Goal: Use online tool/utility: Utilize a website feature to perform a specific function

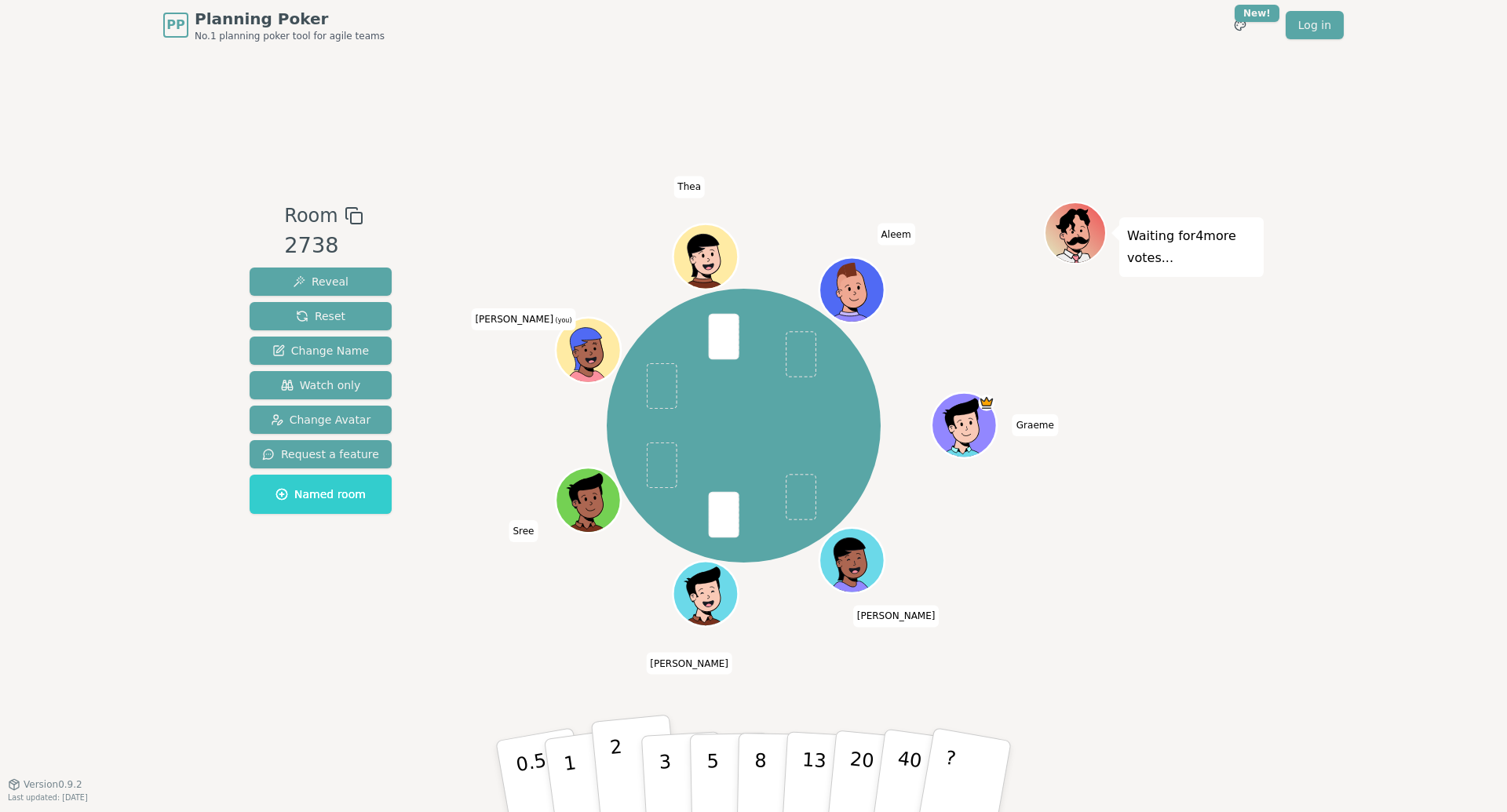
click at [626, 763] on button "2" at bounding box center [636, 776] width 90 height 124
click at [567, 765] on p "1" at bounding box center [571, 777] width 23 height 85
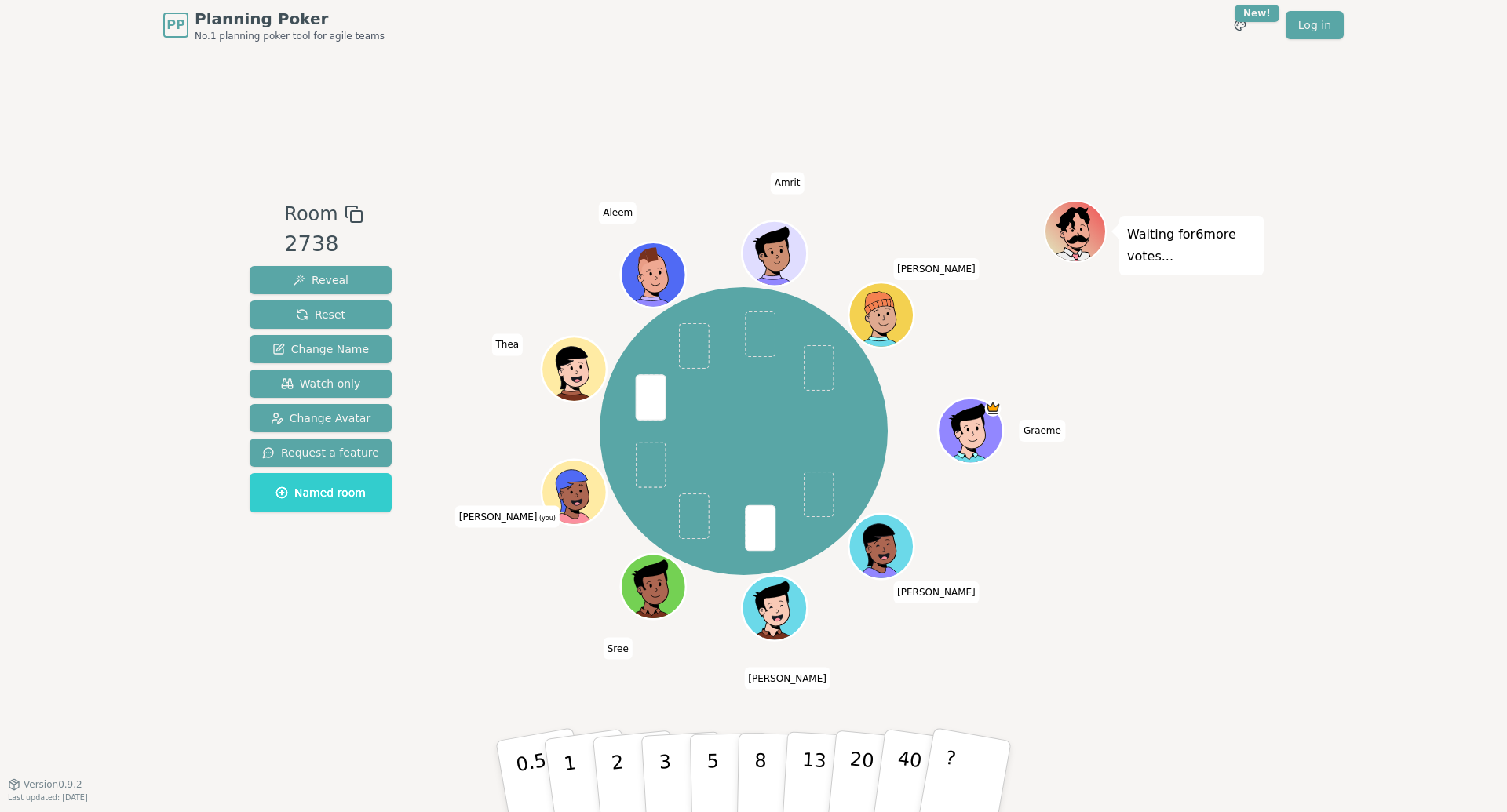
click at [613, 690] on div "Room 2738 Reveal Reset Change Name Watch only Change Avatar Request a feature N…" at bounding box center [753, 417] width 1020 height 734
click at [624, 761] on button "2" at bounding box center [636, 776] width 90 height 124
click at [463, 604] on div "Graeme [PERSON_NAME] [PERSON_NAME] (you) [PERSON_NAME] Amrit [PERSON_NAME]" at bounding box center [743, 431] width 600 height 406
click at [473, 240] on div "Graeme [PERSON_NAME] [PERSON_NAME] (you) [PERSON_NAME] Amrit [PERSON_NAME]" at bounding box center [743, 431] width 600 height 406
click at [460, 662] on div "Room 2738 Reveal Reset Change Name Watch only Change Avatar Request a feature N…" at bounding box center [753, 417] width 1020 height 734
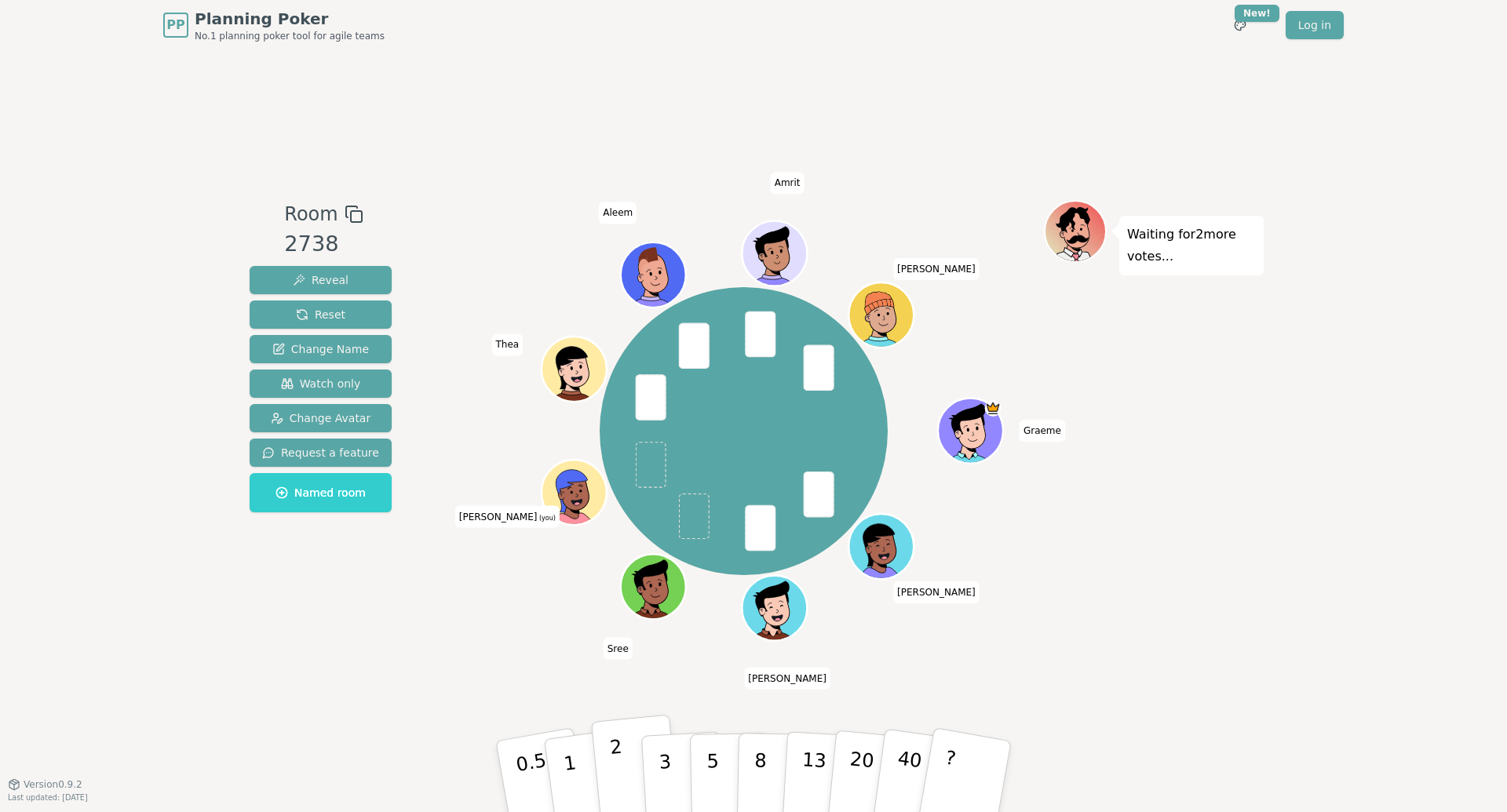
click at [608, 763] on button "2" at bounding box center [636, 776] width 90 height 124
click at [475, 639] on div "Room 2738 Reveal Reset Change Name Watch only Change Avatar Request a feature N…" at bounding box center [753, 417] width 1020 height 734
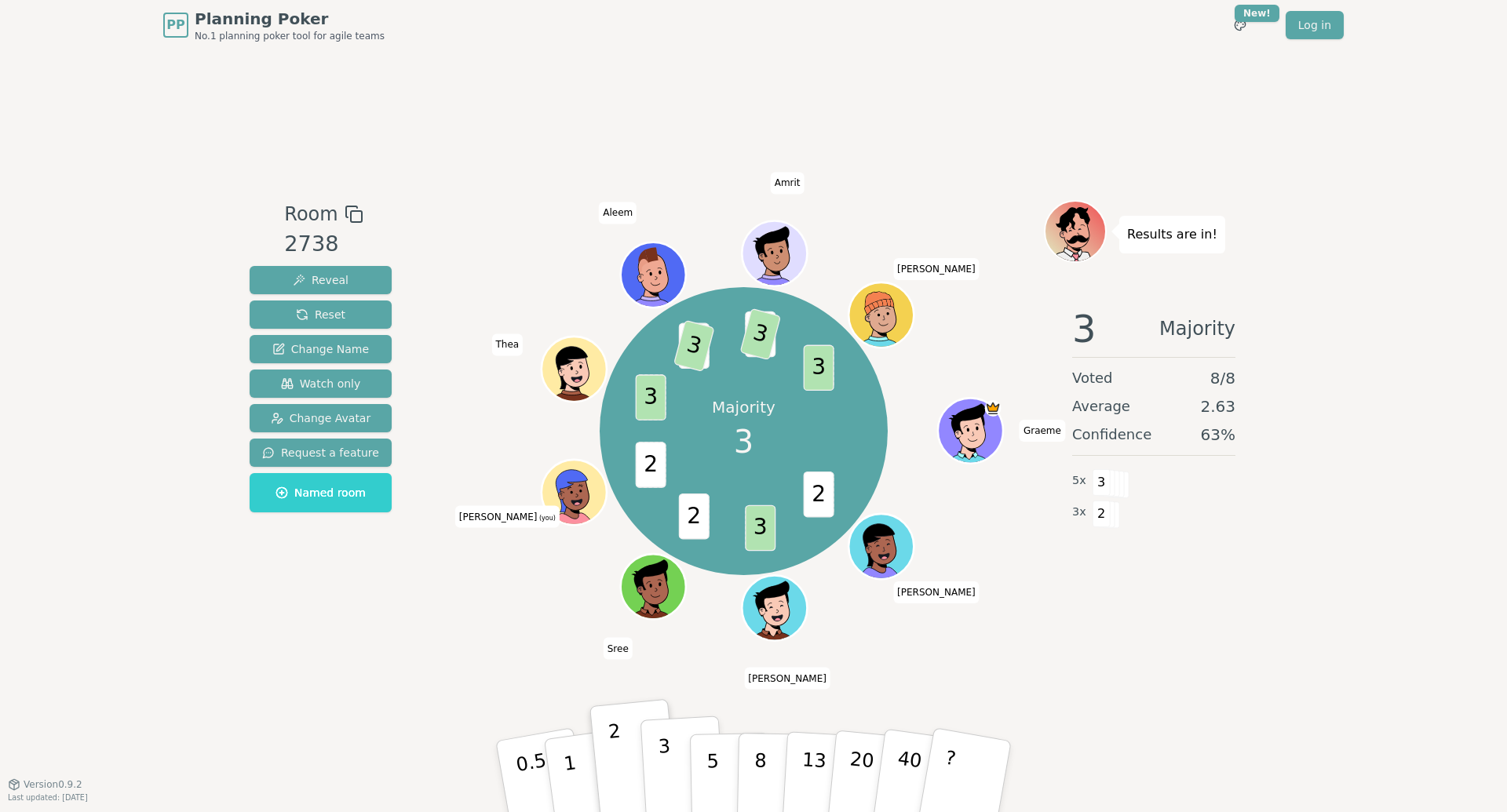
click at [681, 764] on button "3" at bounding box center [682, 776] width 85 height 122
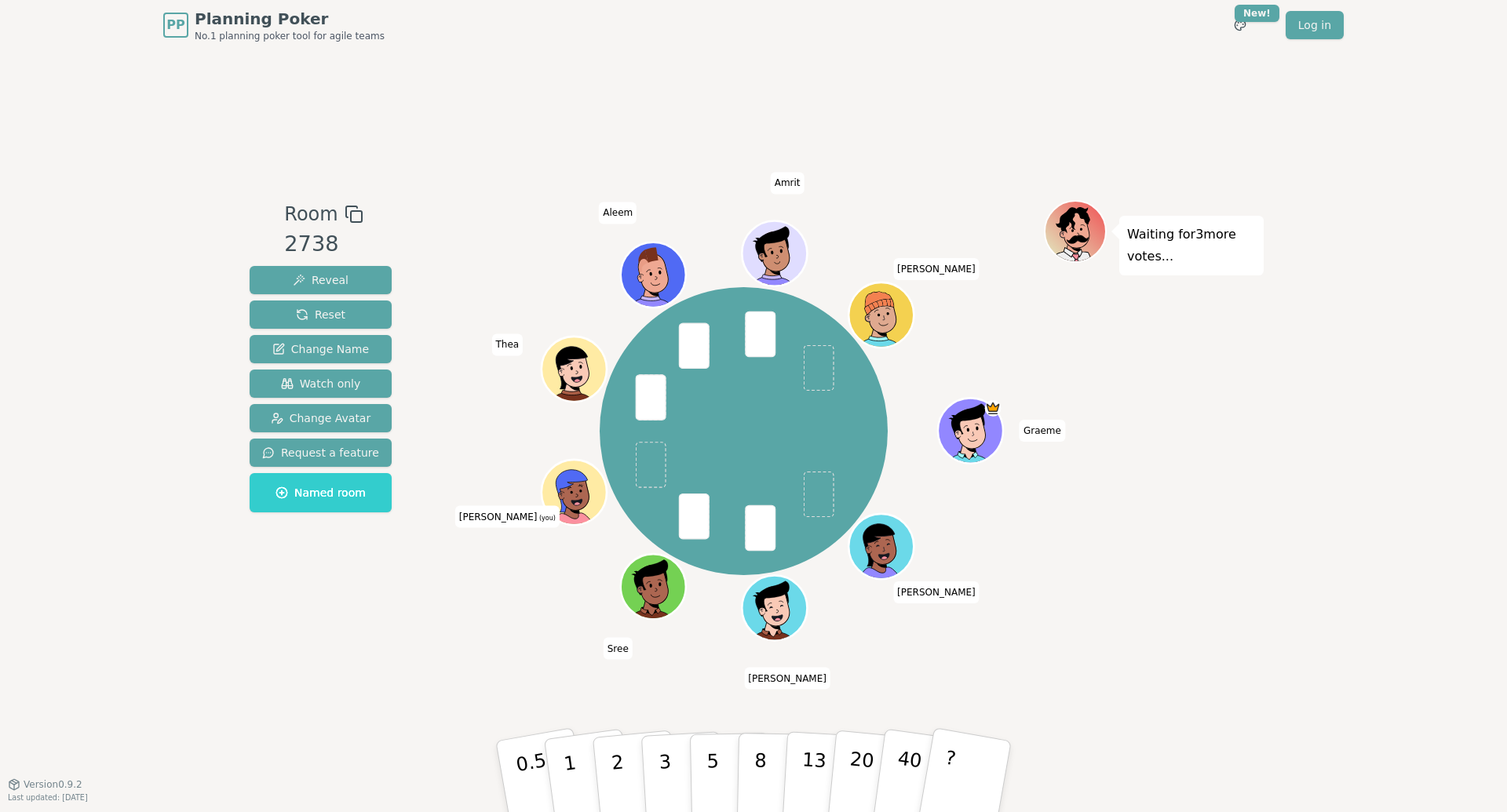
click at [594, 703] on div "Room 2738 Reveal Reset Change Name Watch only Change Avatar Request a feature N…" at bounding box center [753, 417] width 1020 height 734
drag, startPoint x: 575, startPoint y: 759, endPoint x: 583, endPoint y: 705, distance: 54.6
click at [576, 759] on button "1" at bounding box center [591, 792] width 93 height 127
click at [501, 663] on div "Room 2738 Reveal Reset Change Name Watch only Change Avatar Request a feature N…" at bounding box center [753, 417] width 1020 height 734
click at [578, 747] on button "1" at bounding box center [588, 776] width 93 height 127
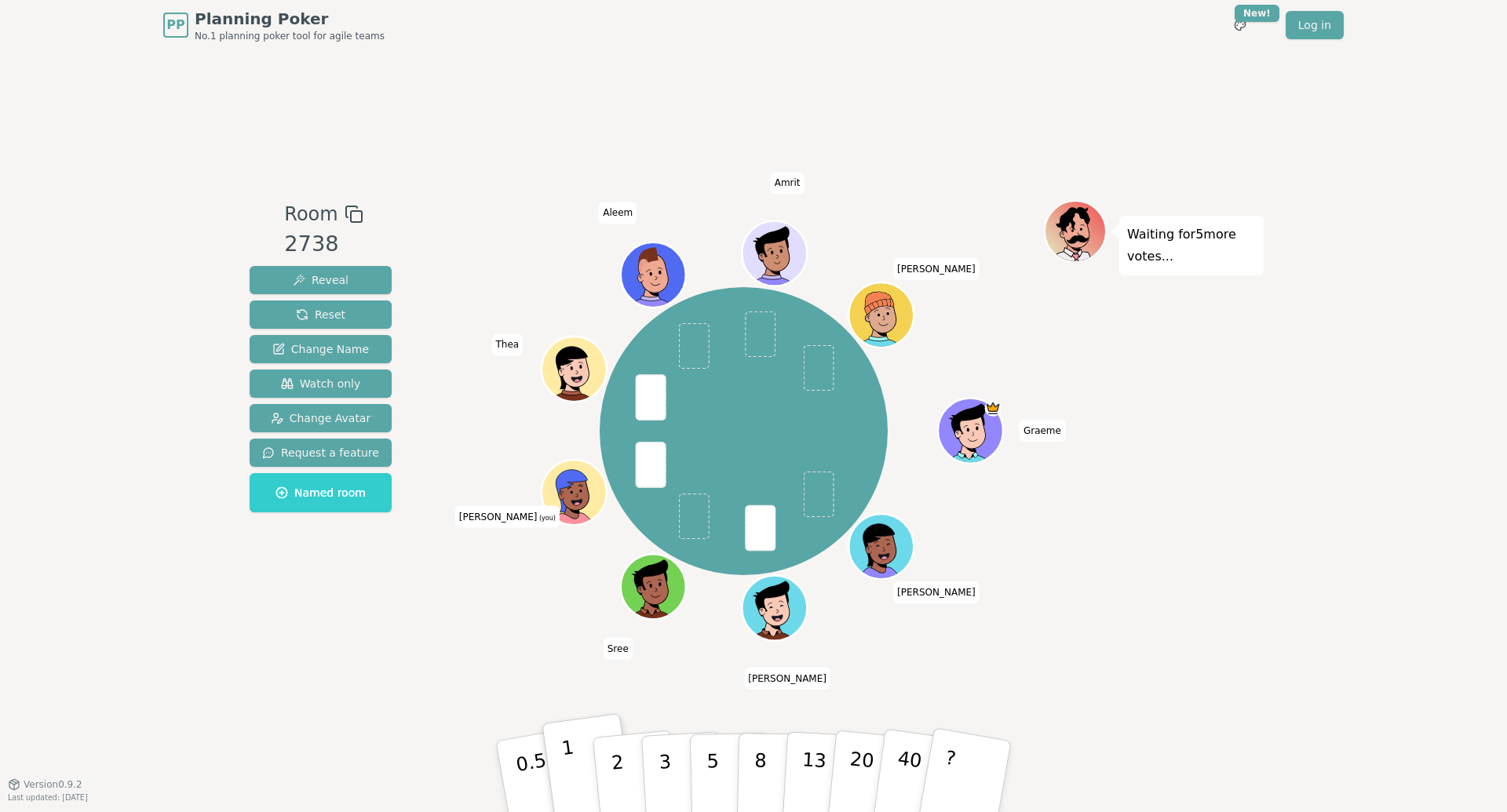
click at [567, 741] on p "1" at bounding box center [571, 777] width 23 height 85
click at [521, 642] on div "Room 2738 Reveal Reset Change Name Watch only Change Avatar Request a feature N…" at bounding box center [753, 417] width 1020 height 734
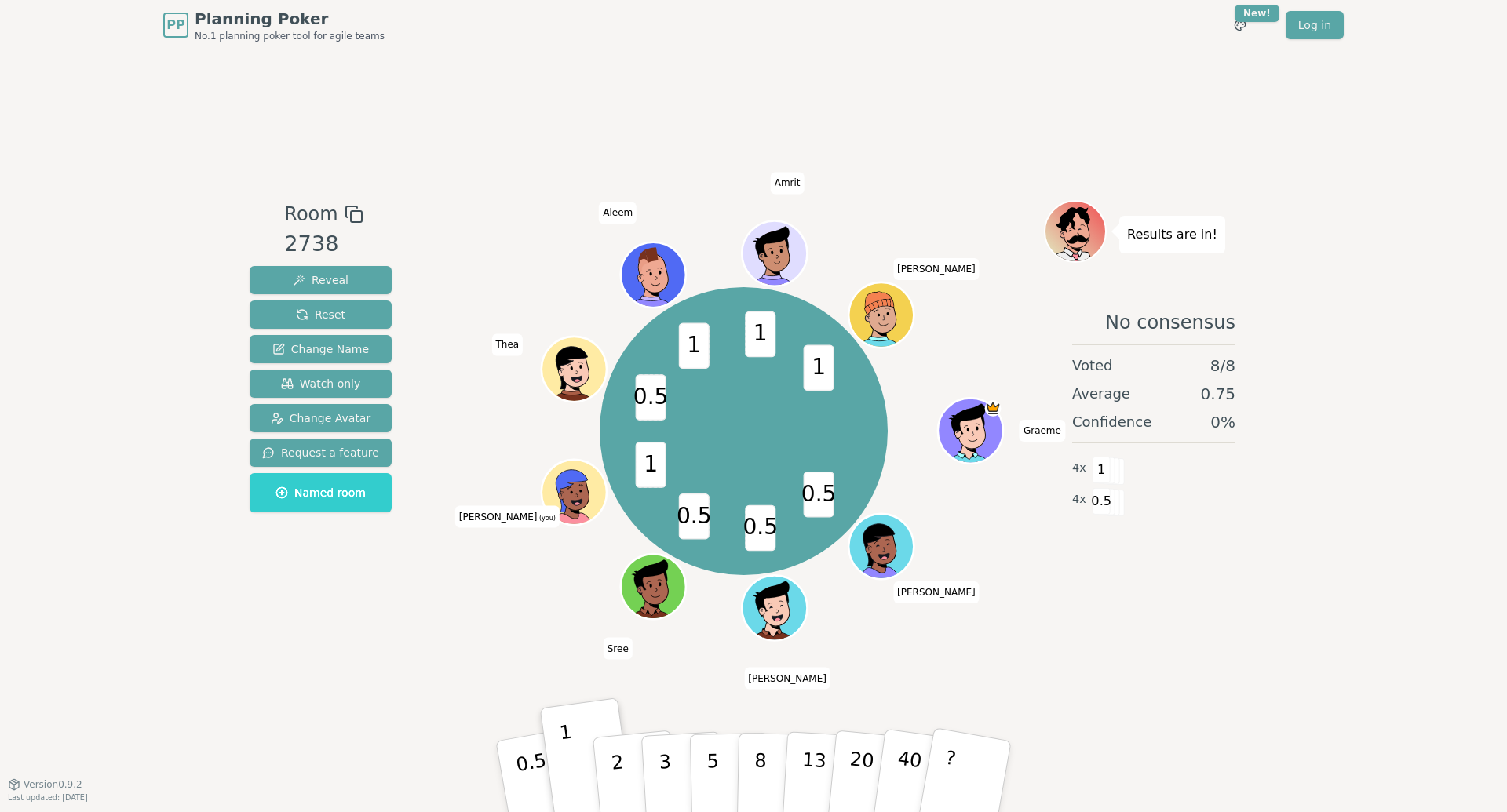
click at [460, 657] on div "Room 2738 Reveal Reset Change Name Watch only Change Avatar Request a feature N…" at bounding box center [753, 417] width 1020 height 734
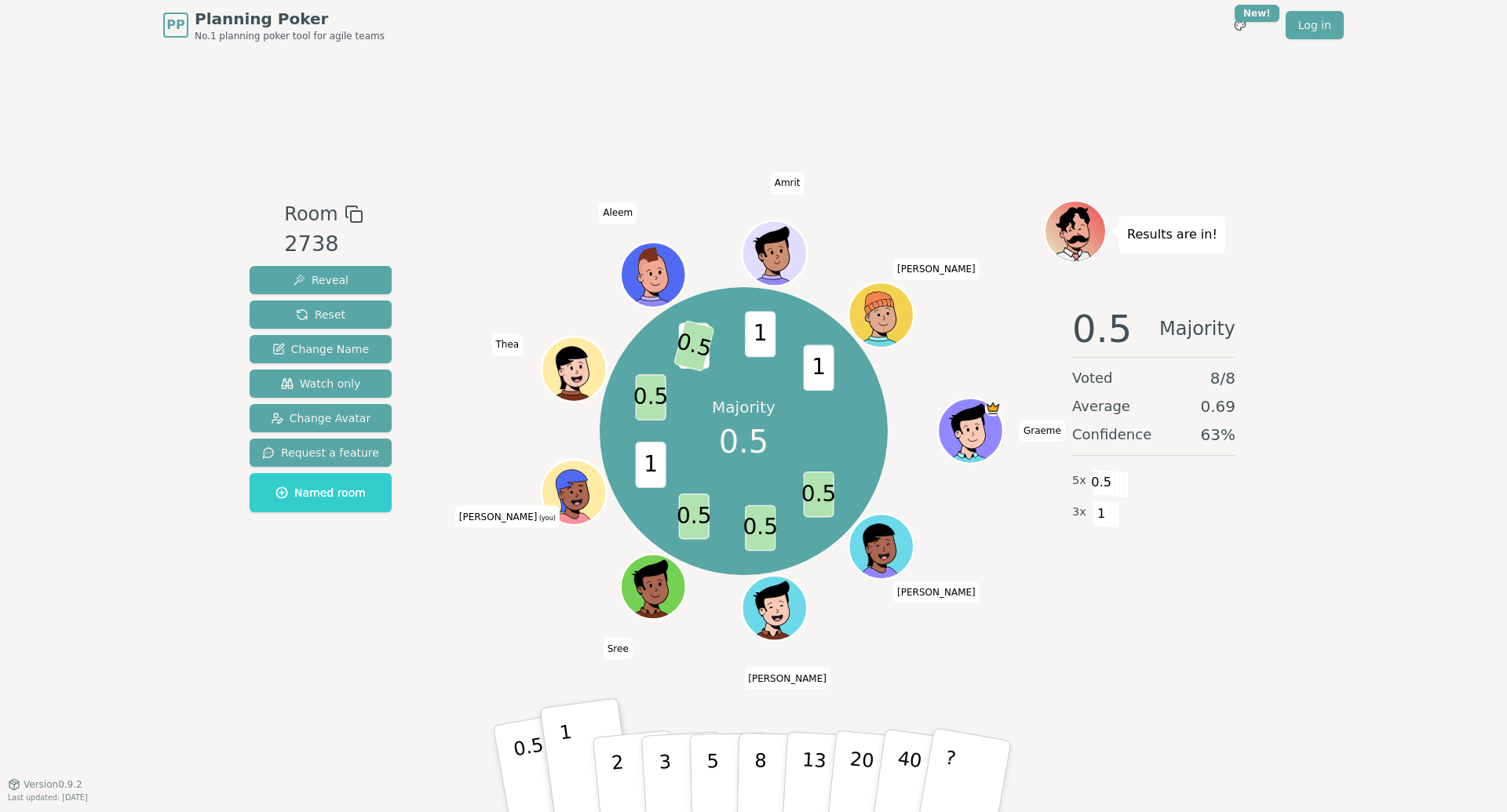
click at [523, 780] on p "0.5" at bounding box center [533, 777] width 44 height 89
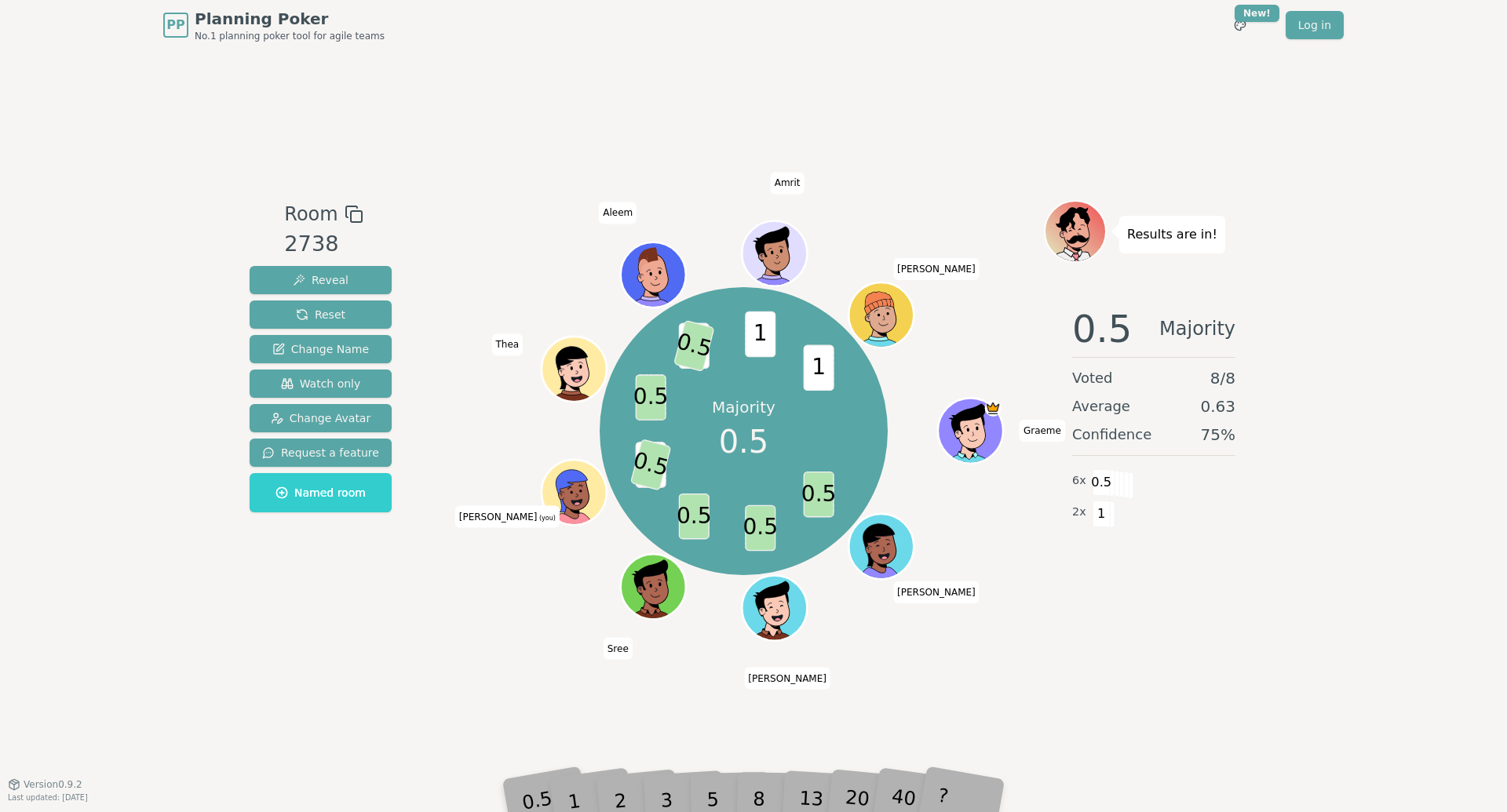
click at [394, 659] on div "Room 2738 Reveal Reset Change Name Watch only Change Avatar Request a feature N…" at bounding box center [753, 417] width 1020 height 734
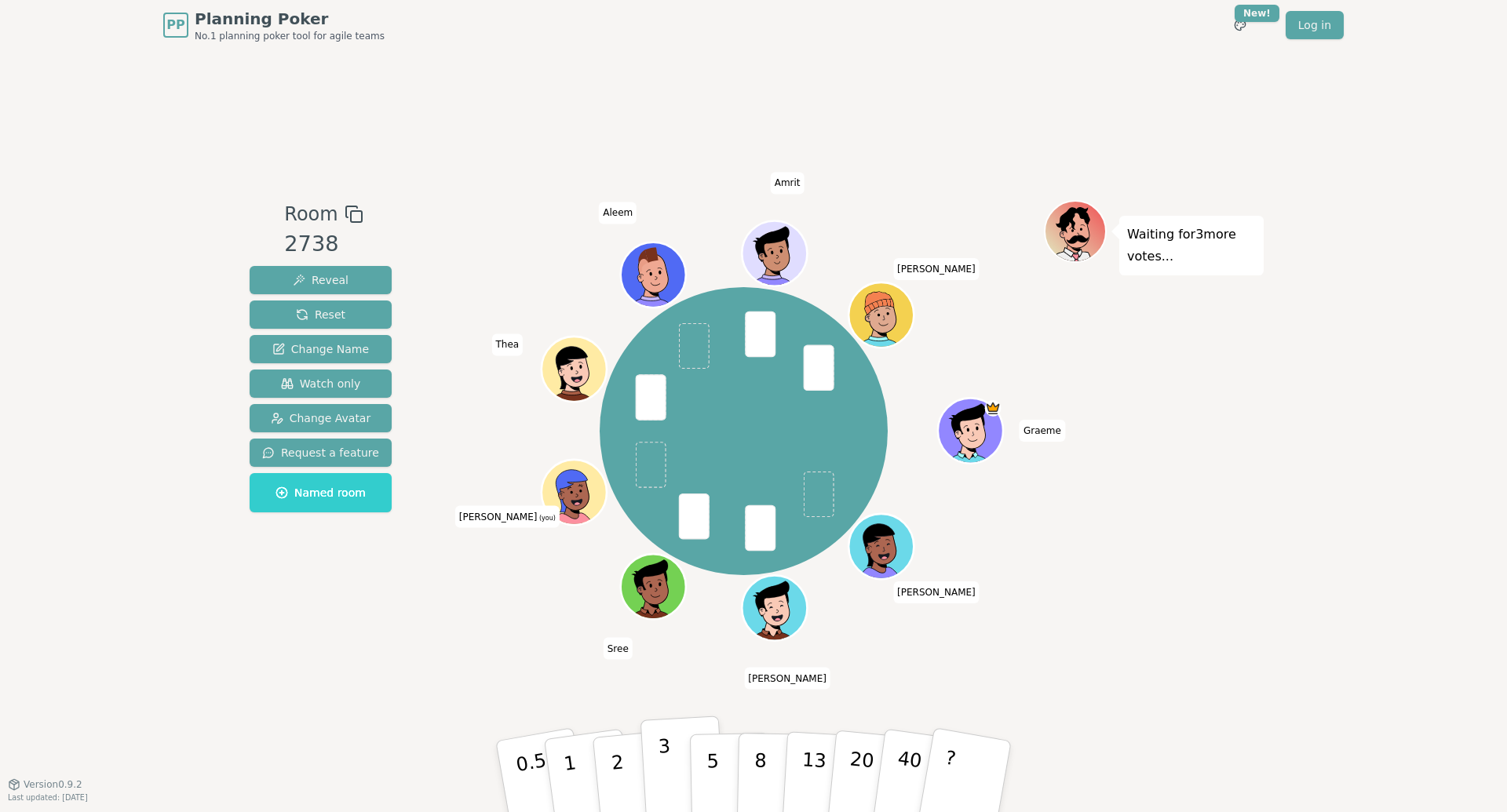
click at [662, 763] on p "3" at bounding box center [666, 776] width 17 height 85
click at [1252, 452] on div "Waiting for [PERSON_NAME] 's vote..." at bounding box center [1153, 417] width 220 height 434
click at [1031, 563] on div "Graeme [PERSON_NAME] [PERSON_NAME] (you) [PERSON_NAME] Amrit [PERSON_NAME]" at bounding box center [743, 431] width 600 height 406
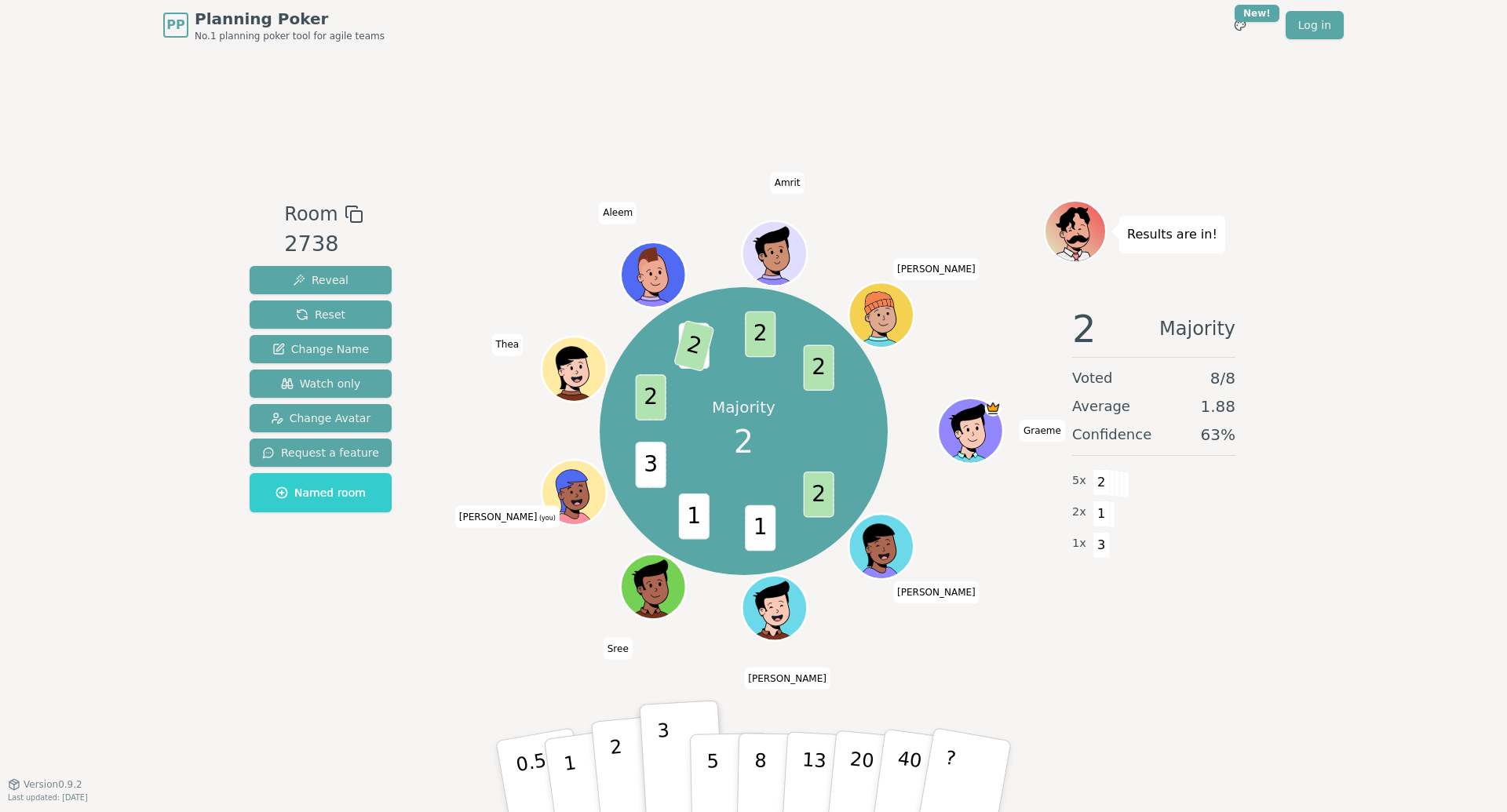
click at [622, 766] on p "2" at bounding box center [619, 777] width 21 height 85
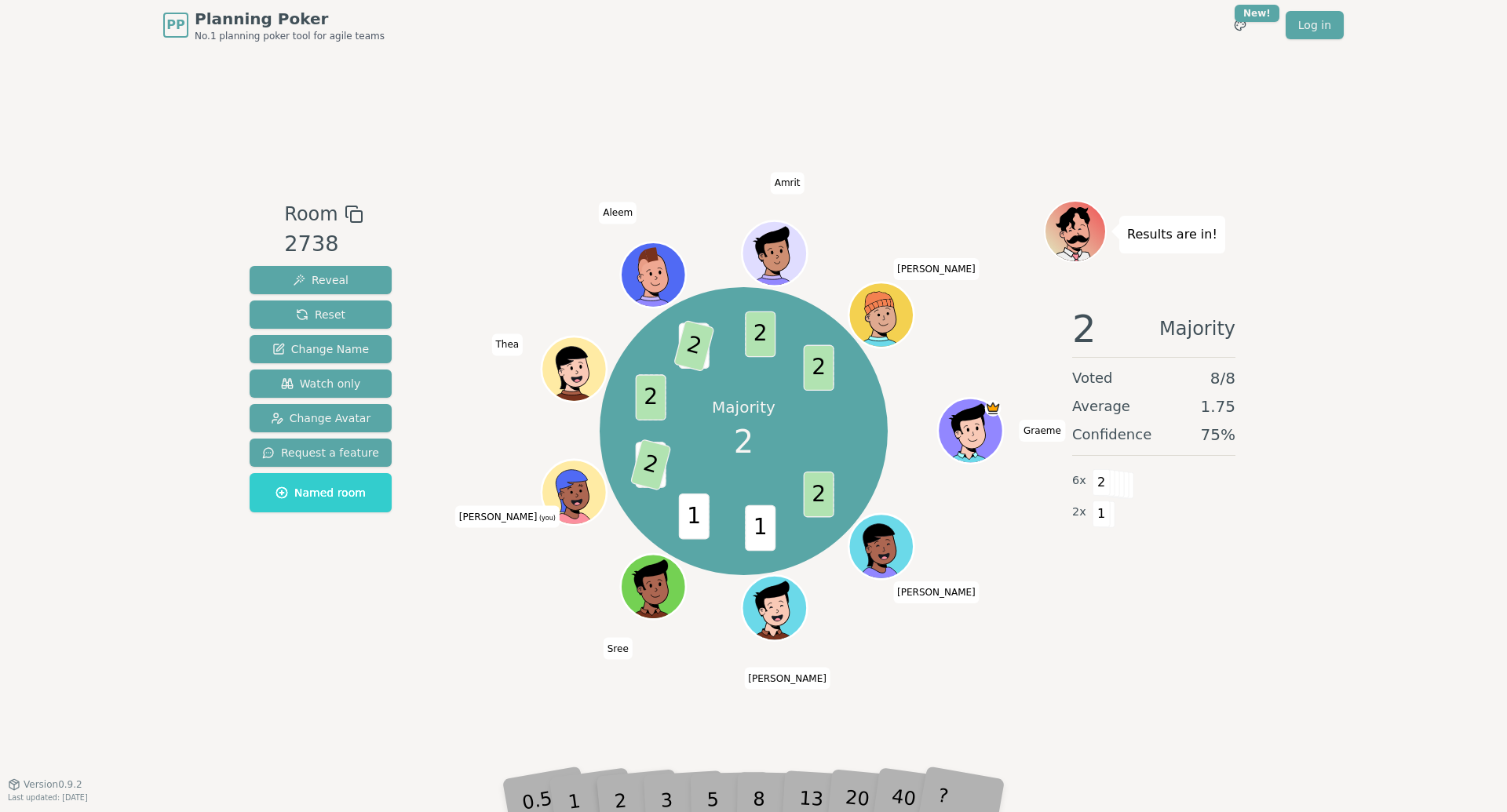
click at [1223, 611] on div "Results are in! 2 Majority Voted 8 / 8 Average 1.75 Confidence 75 % 6 x 2 2 x 1" at bounding box center [1153, 417] width 220 height 434
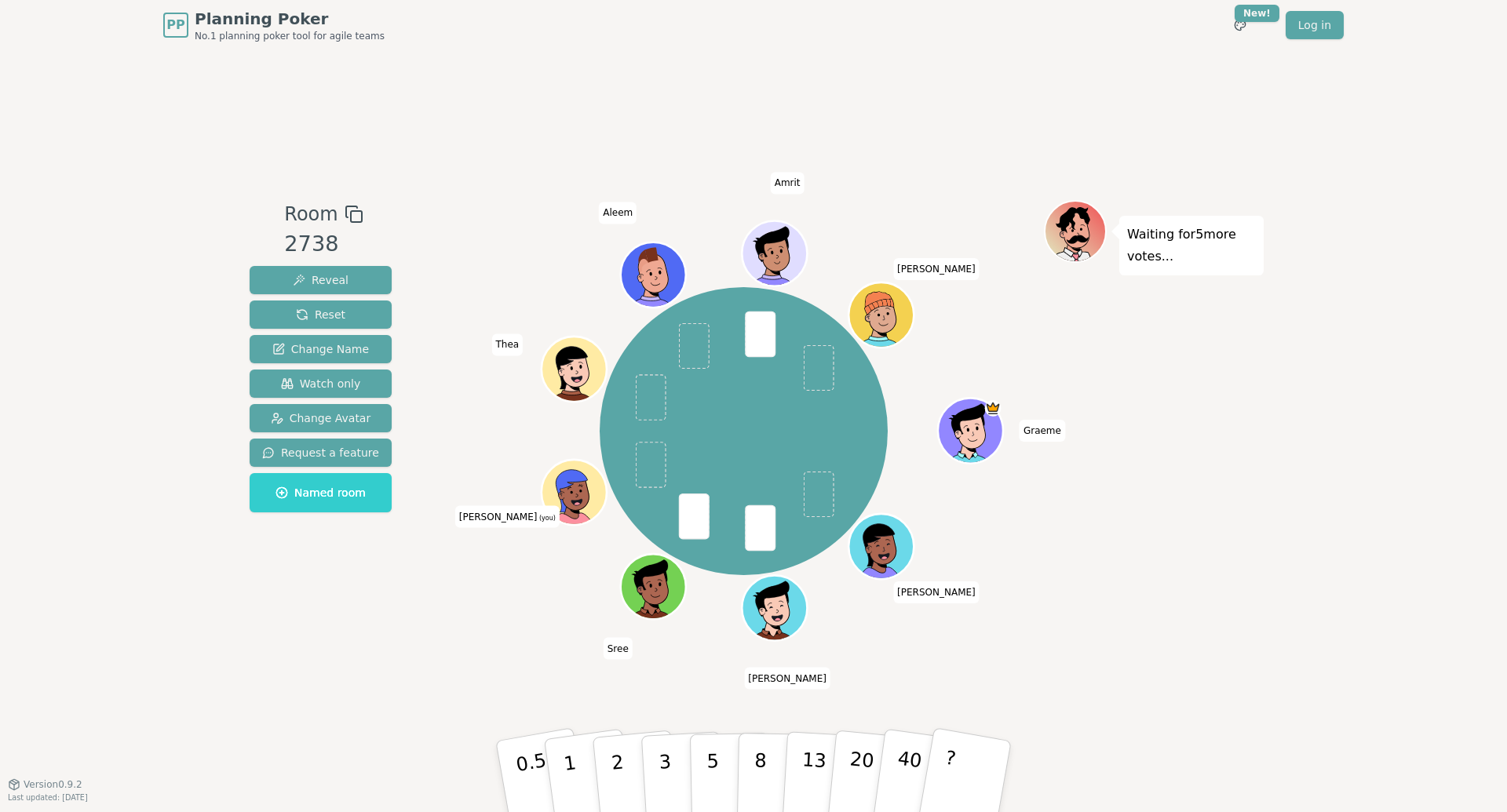
drag, startPoint x: 527, startPoint y: 599, endPoint x: 554, endPoint y: 642, distance: 50.8
click at [530, 600] on div "Graeme [PERSON_NAME] [PERSON_NAME] (you) [PERSON_NAME] Amrit [PERSON_NAME]" at bounding box center [743, 431] width 600 height 406
click at [626, 749] on button "2" at bounding box center [636, 776] width 90 height 124
click at [575, 660] on div "Room 2738 Reveal Reset Change Name Watch only Change Avatar Request a feature N…" at bounding box center [753, 417] width 1020 height 734
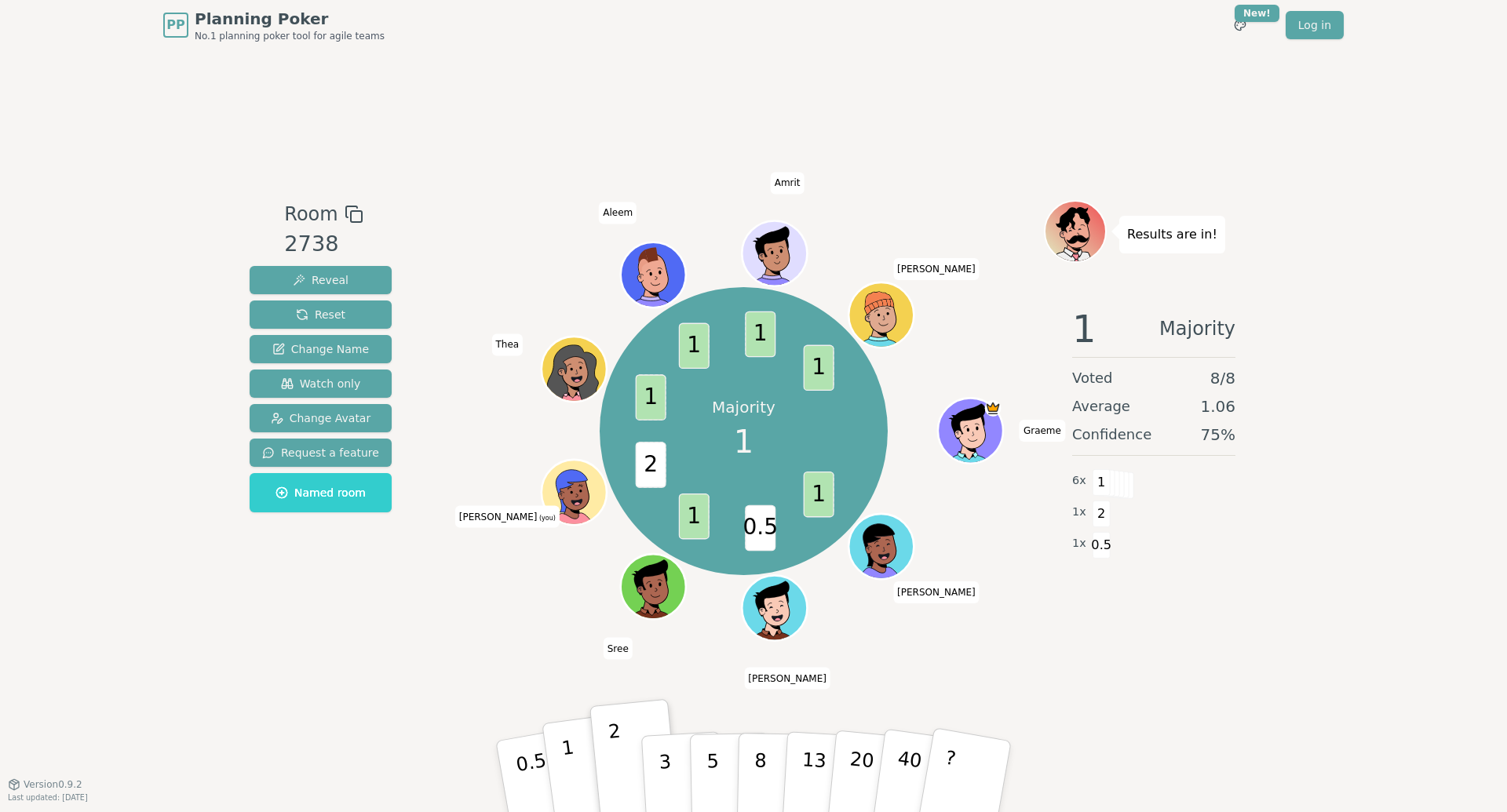
click at [567, 771] on p "1" at bounding box center [571, 777] width 23 height 85
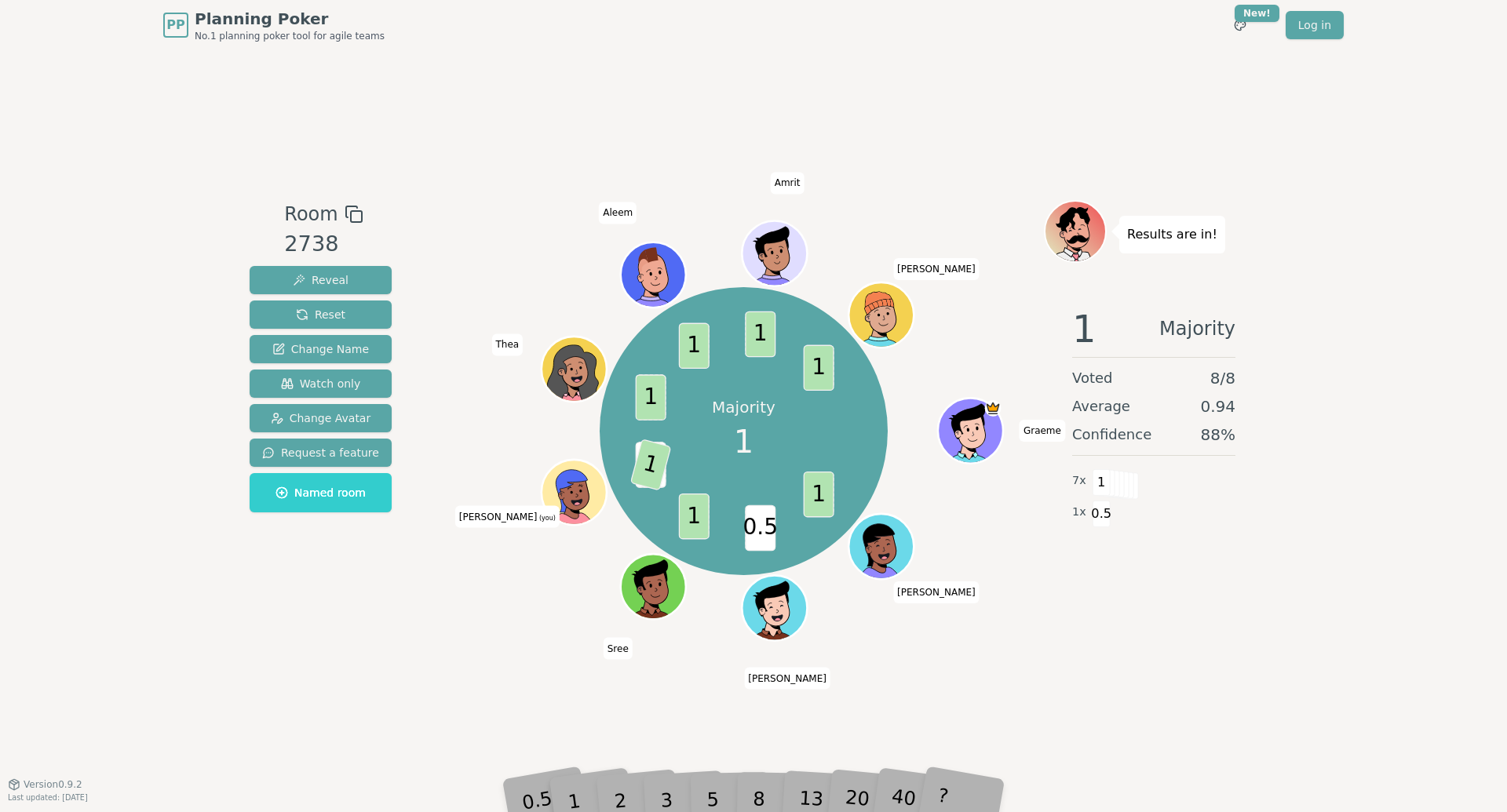
click at [454, 645] on div "Room 2738 Reveal Reset Change Name Watch only Change Avatar Request a feature N…" at bounding box center [753, 417] width 1020 height 734
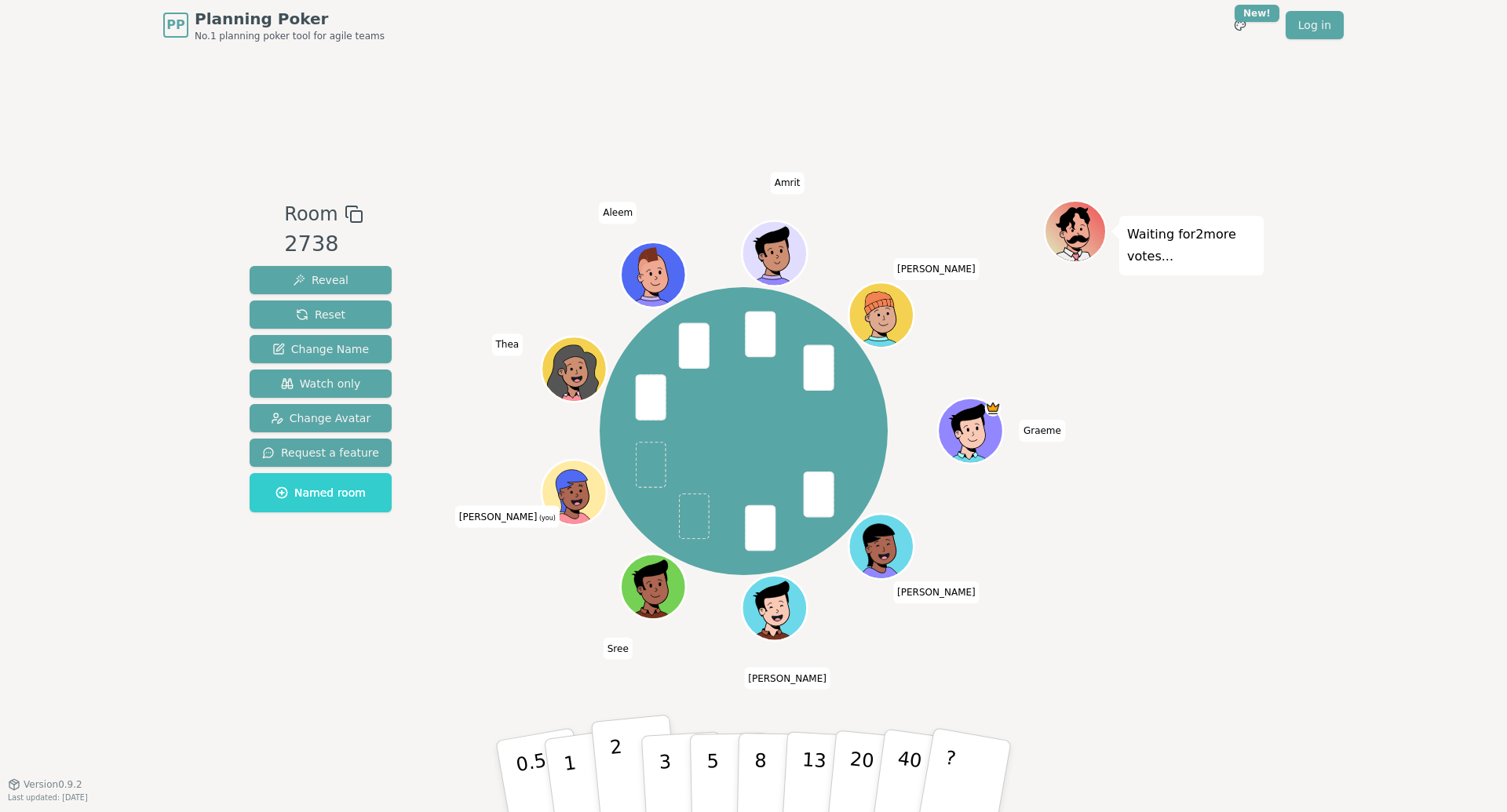
click at [613, 766] on p "2" at bounding box center [619, 777] width 21 height 85
click at [554, 106] on div "Room 2738 Reveal Reset Change Name Watch only Change Avatar Request a feature N…" at bounding box center [753, 417] width 1020 height 734
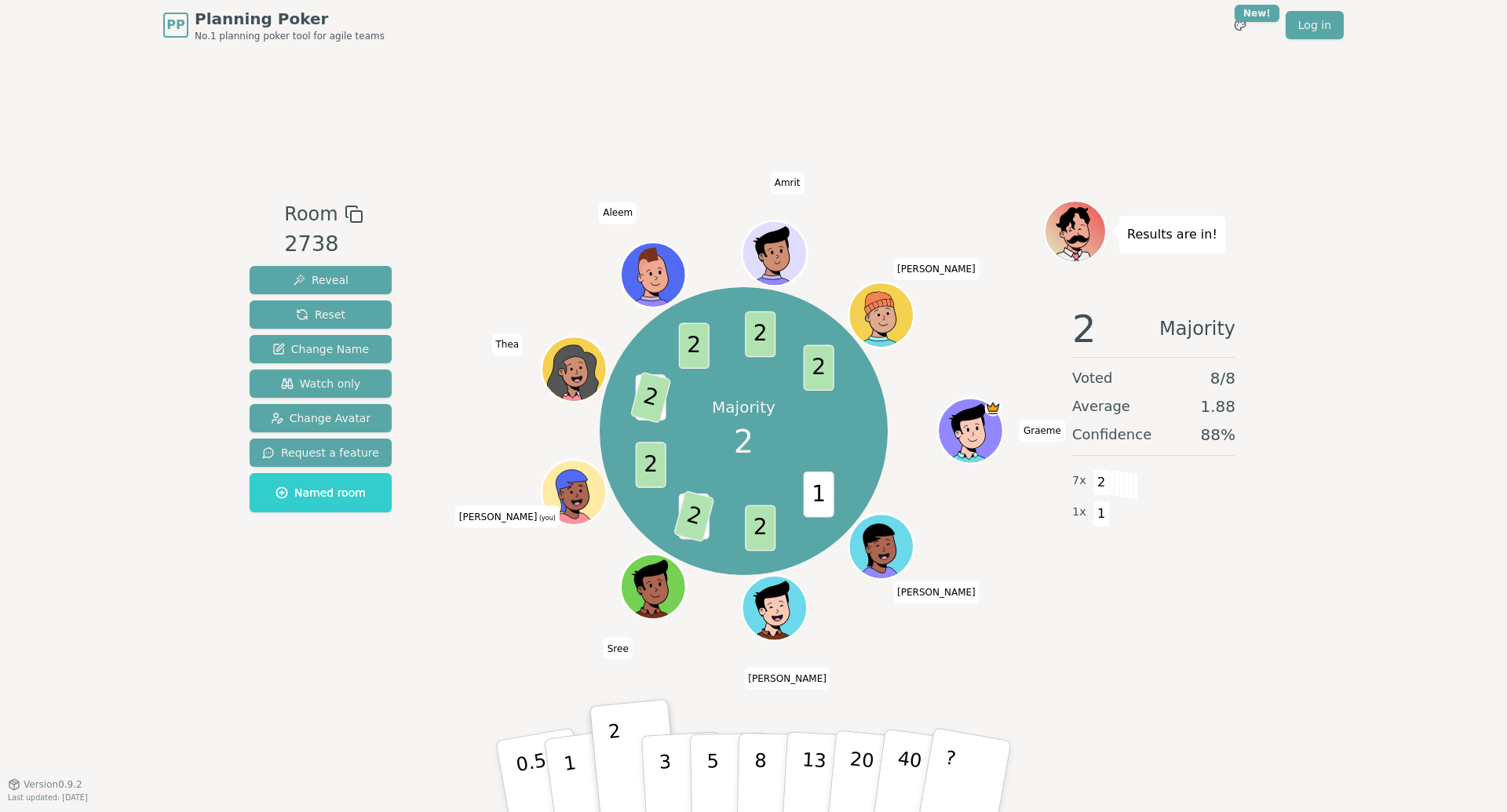
click at [548, 164] on div "Room 2738 Reveal Reset Change Name Watch only Change Avatar Request a feature N…" at bounding box center [753, 417] width 1020 height 734
